Goal: Navigation & Orientation: Understand site structure

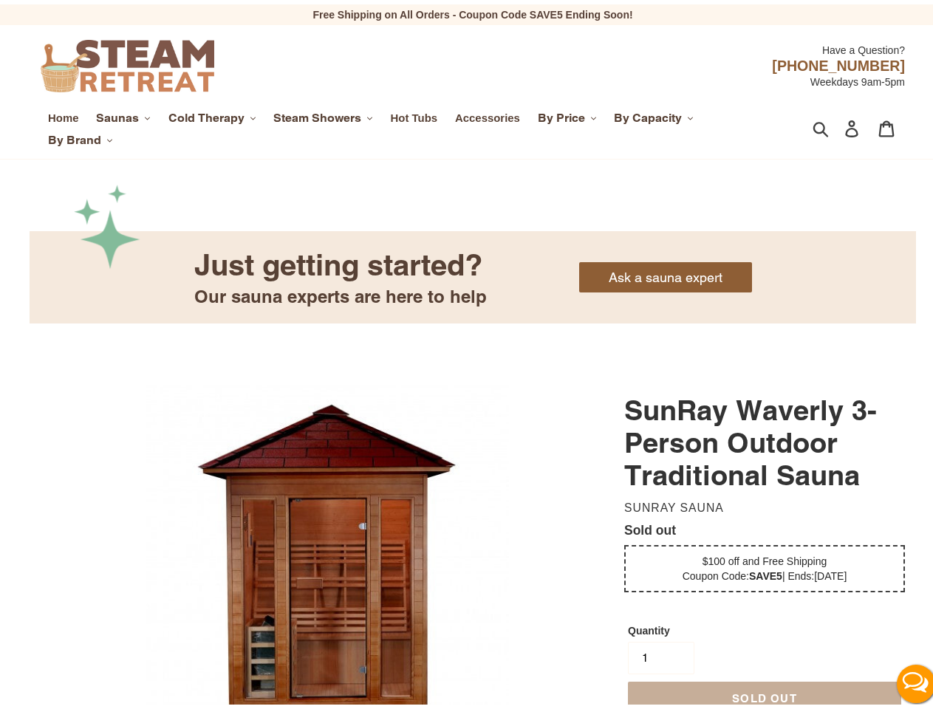
click at [123, 114] on span "Saunas" at bounding box center [117, 113] width 43 height 15
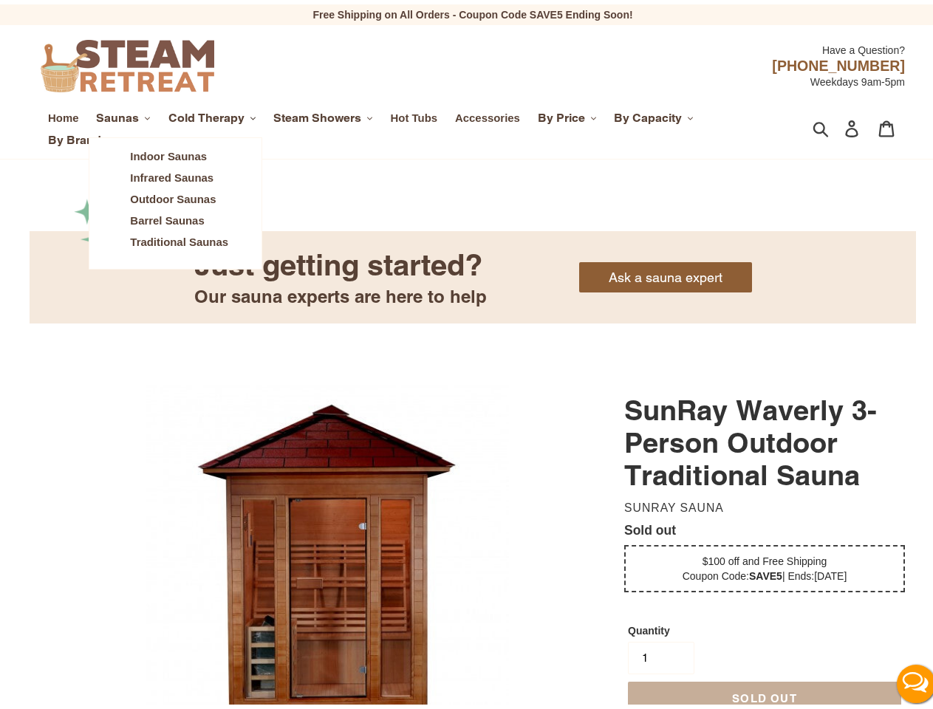
click at [213, 114] on span "Cold Therapy" at bounding box center [206, 113] width 76 height 15
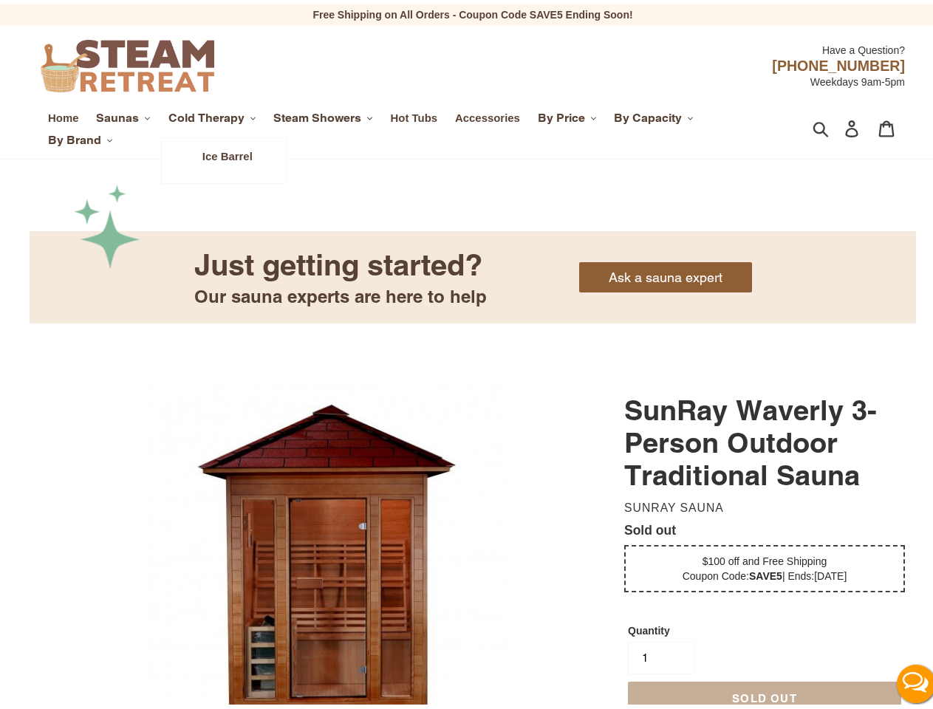
click at [325, 114] on span "Steam Showers" at bounding box center [317, 113] width 88 height 15
click at [569, 114] on span "By Price" at bounding box center [561, 113] width 47 height 15
click at [655, 114] on span "By Capacity" at bounding box center [648, 113] width 68 height 15
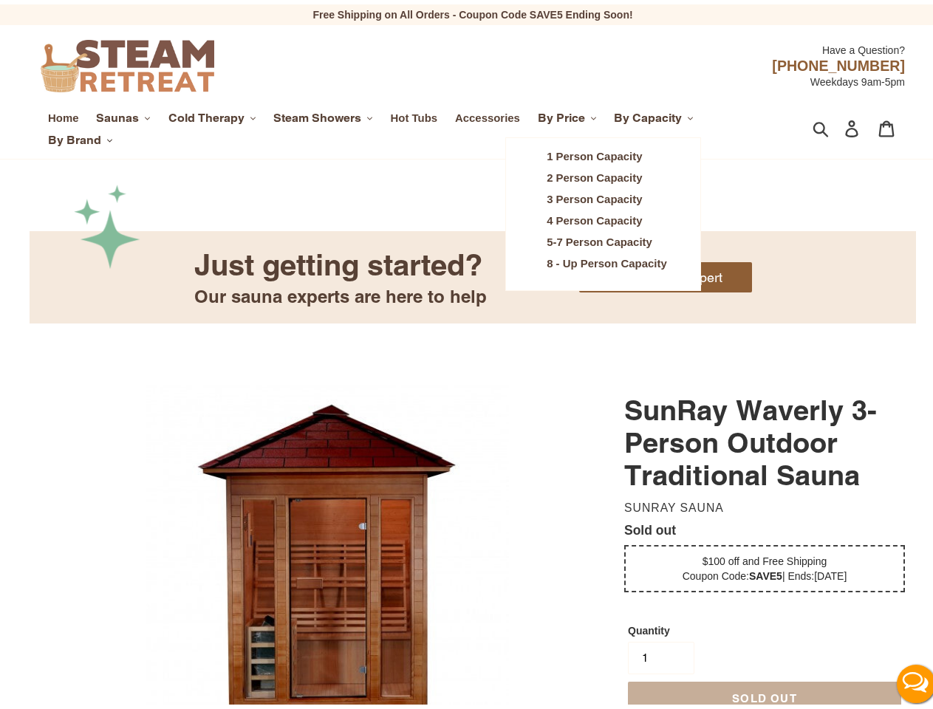
click at [80, 136] on span "By Brand" at bounding box center [74, 136] width 53 height 15
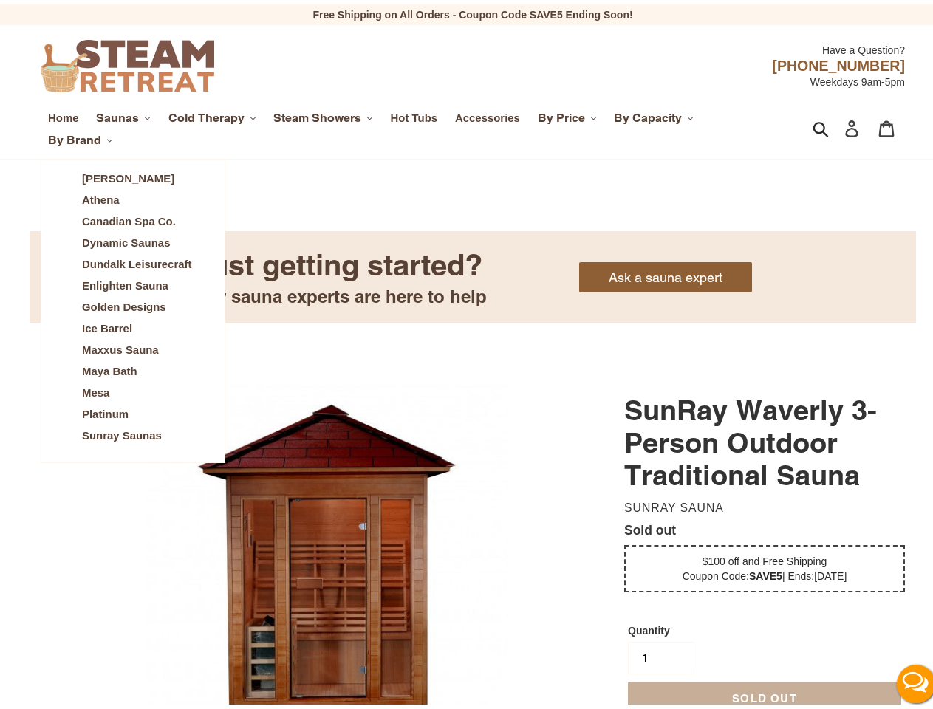
click at [812, 125] on icon "button" at bounding box center [820, 124] width 16 height 17
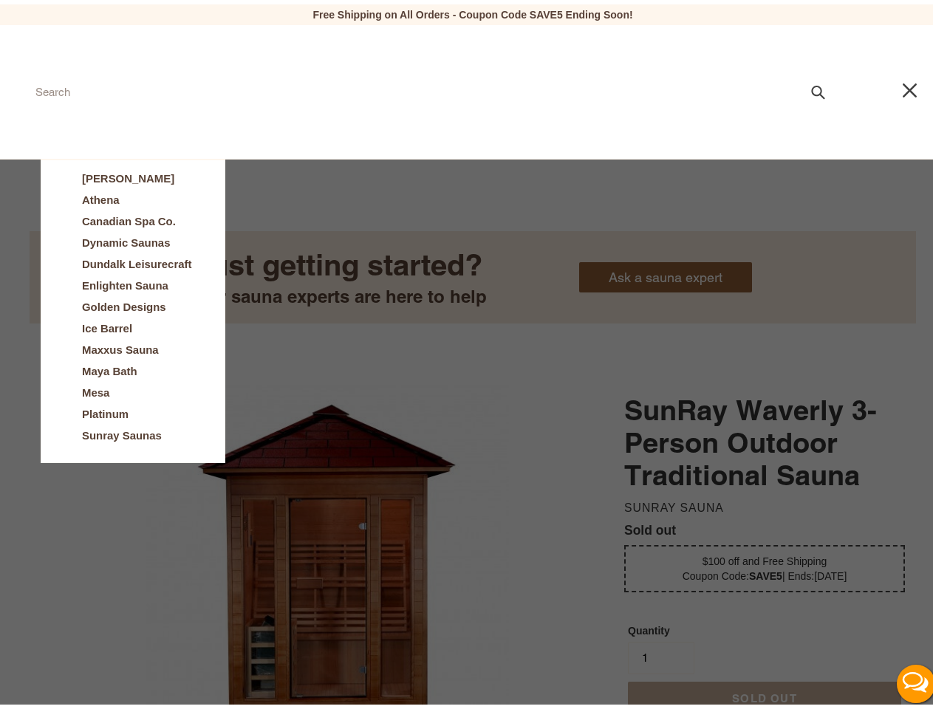
click at [903, 680] on button "Live Chat" at bounding box center [915, 679] width 59 height 59
